Goal: Task Accomplishment & Management: Manage account settings

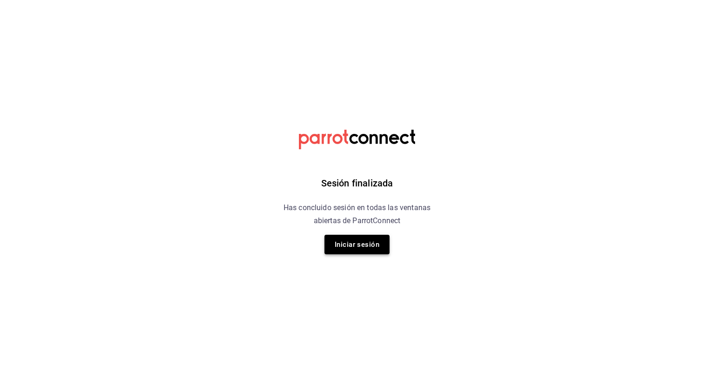
click at [347, 243] on button "Iniciar sesión" at bounding box center [356, 245] width 65 height 20
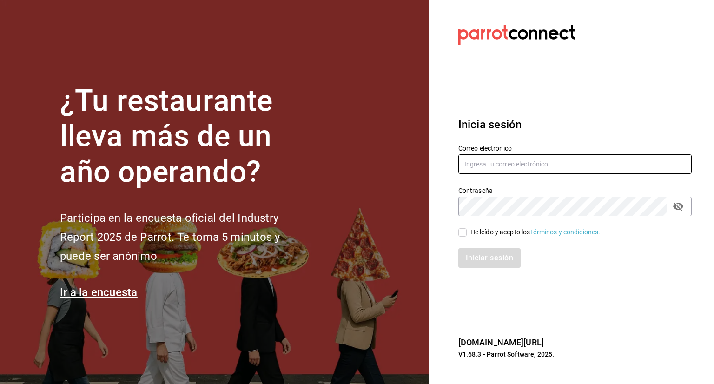
type input "affogatomx@gmail.com"
click at [463, 236] on label "He leído y acepto los Términos y condiciones." at bounding box center [529, 232] width 142 height 10
click at [463, 236] on input "He leído y acepto los Términos y condiciones." at bounding box center [462, 232] width 8 height 8
checkbox input "true"
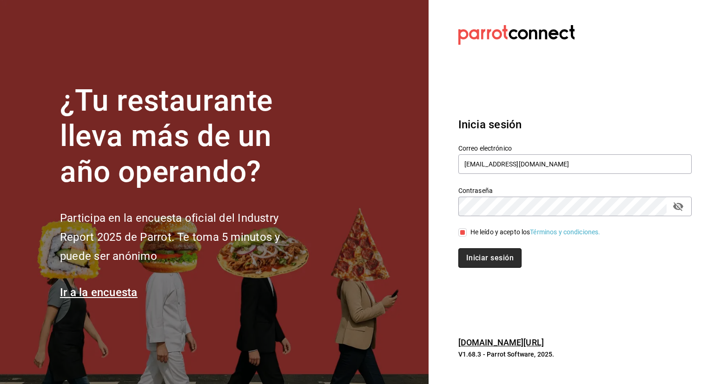
click at [489, 261] on button "Iniciar sesión" at bounding box center [489, 258] width 63 height 20
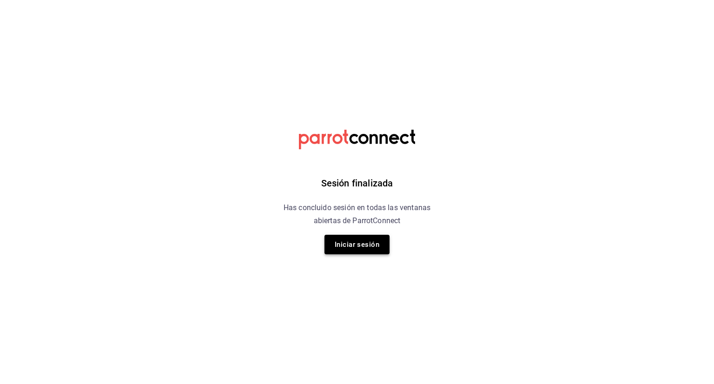
click at [364, 241] on button "Iniciar sesión" at bounding box center [356, 245] width 65 height 20
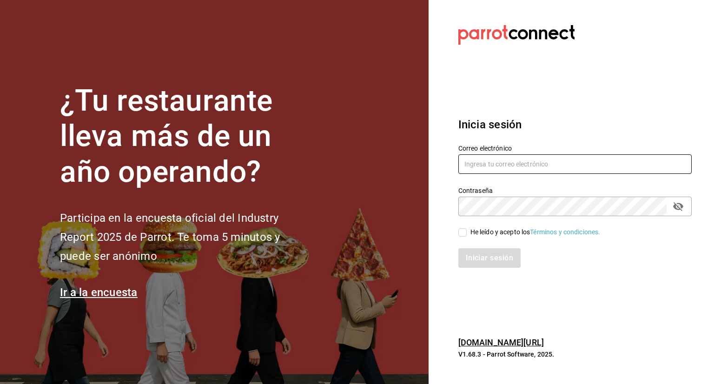
type input "affogatomx@gmail.com"
click at [462, 234] on input "He leído y acepto los Términos y condiciones." at bounding box center [462, 232] width 8 height 8
checkbox input "true"
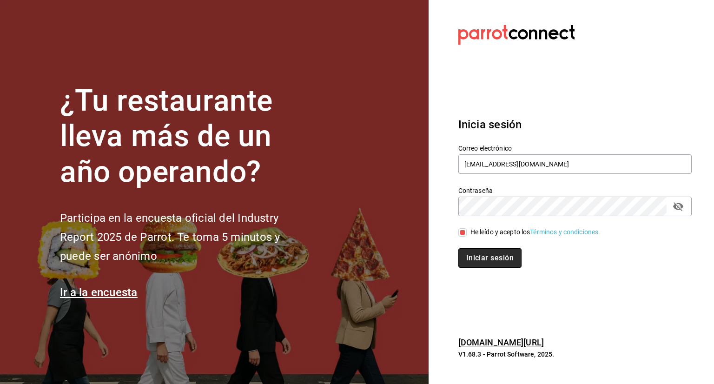
click at [488, 262] on button "Iniciar sesión" at bounding box center [489, 258] width 63 height 20
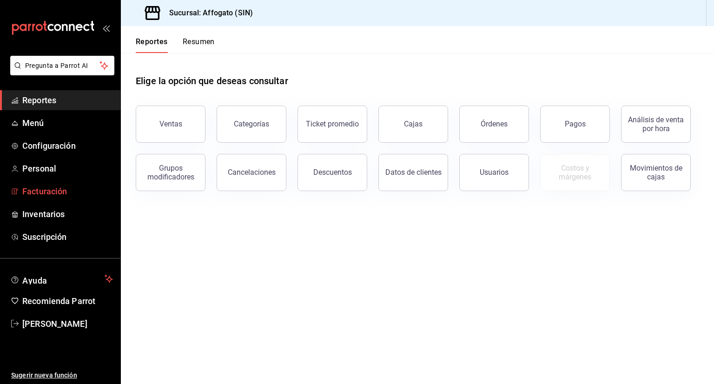
click at [62, 192] on span "Facturación" at bounding box center [67, 191] width 91 height 13
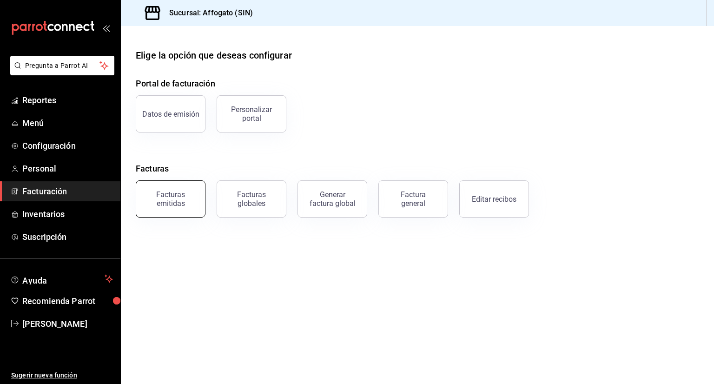
click at [188, 201] on div "Facturas emitidas" at bounding box center [171, 199] width 58 height 18
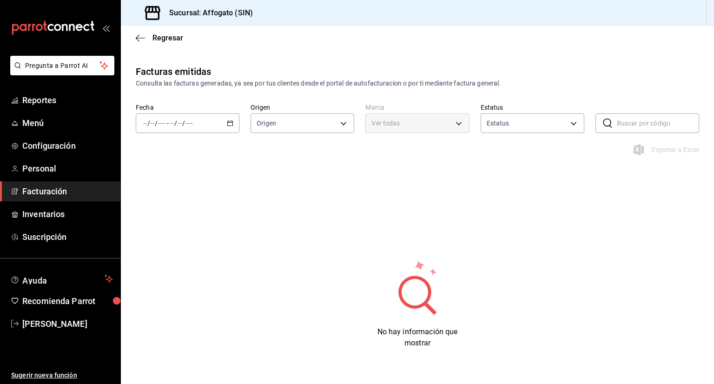
type input "ORDER_INVOICE,GENERAL_INVOICE"
type input "ACTIVE,PENDING_CANCELLATION,CANCELLED,PRE_CANCELLED"
type input "bbc168be-d95f-4a83-8cf4-7438ee6b39ac"
click at [227, 124] on icon "button" at bounding box center [230, 123] width 7 height 7
click at [177, 214] on span "Mes actual" at bounding box center [180, 214] width 72 height 10
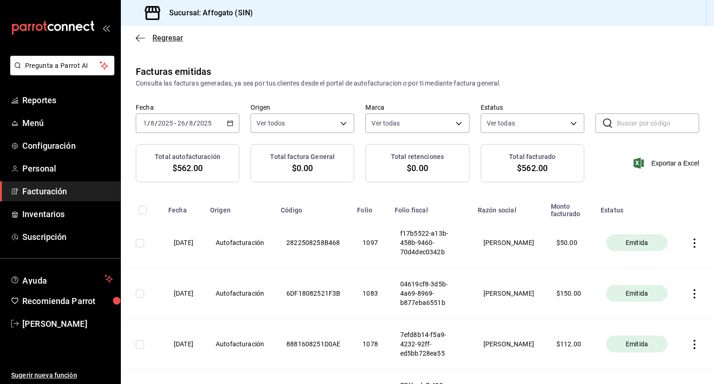
click at [139, 39] on icon "button" at bounding box center [140, 38] width 9 height 8
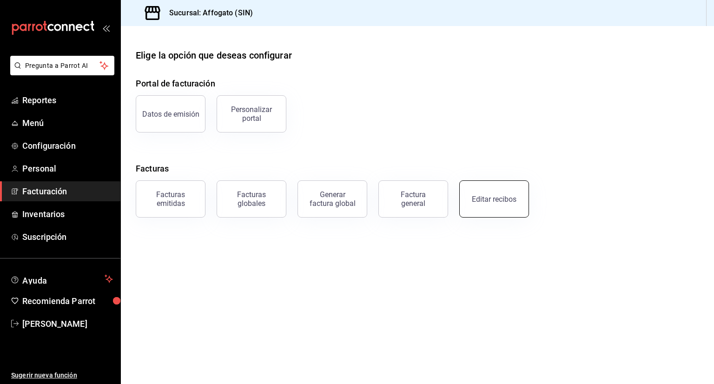
click at [496, 198] on div "Editar recibos" at bounding box center [494, 199] width 45 height 9
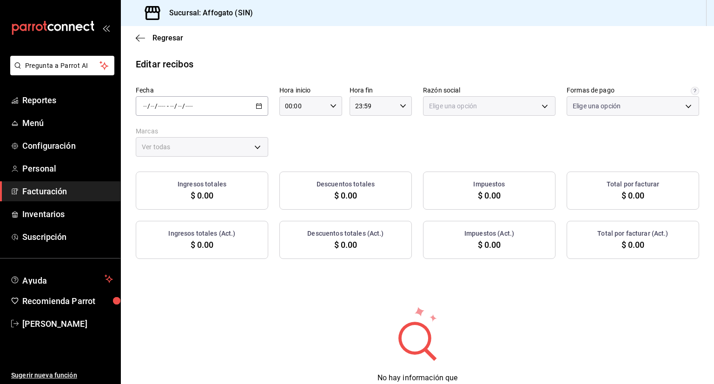
type input "1db67f47-450b-4ae6-8e35-7ef6388c7fc5"
click at [260, 105] on icon "button" at bounding box center [259, 106] width 7 height 7
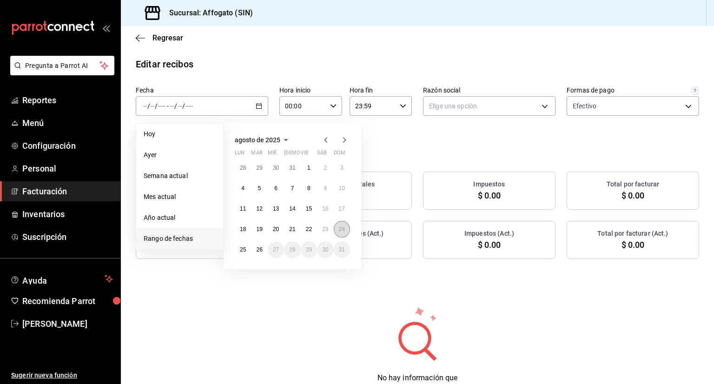
click at [345, 230] on button "24" at bounding box center [342, 229] width 16 height 17
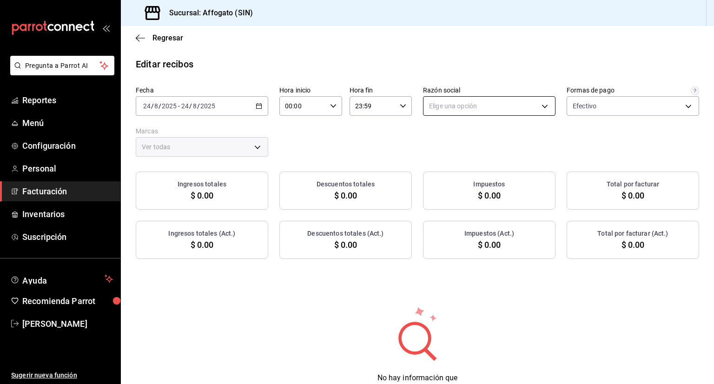
click at [538, 106] on body "Pregunta a Parrot AI Reportes Menú Configuración Personal Facturación Inventari…" at bounding box center [357, 192] width 714 height 384
click at [468, 155] on li "[PERSON_NAME]" at bounding box center [485, 152] width 130 height 17
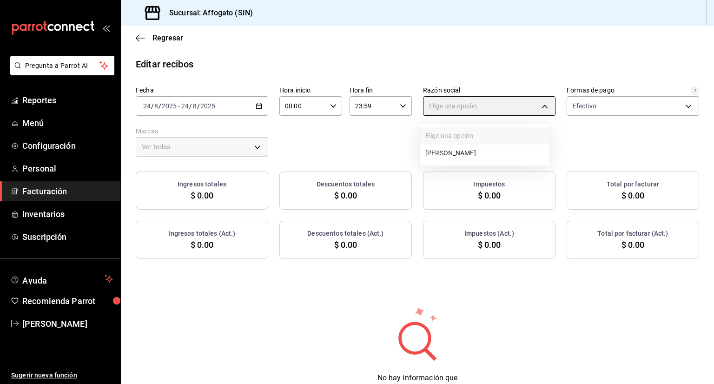
type input "75c015e8-5138-4c17-886d-1abe1406d2d4"
type input "bbc168be-d95f-4a83-8cf4-7438ee6b39ac"
